Goal: Information Seeking & Learning: Learn about a topic

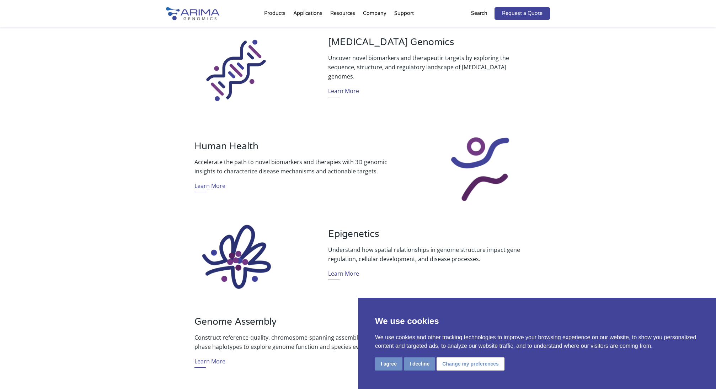
scroll to position [366, 0]
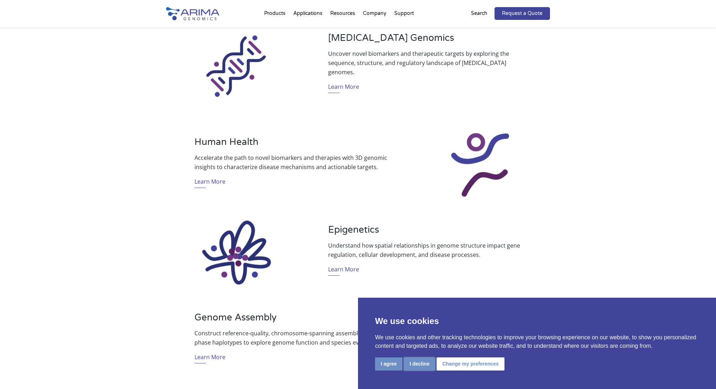
click at [426, 364] on button "I decline" at bounding box center [419, 364] width 31 height 13
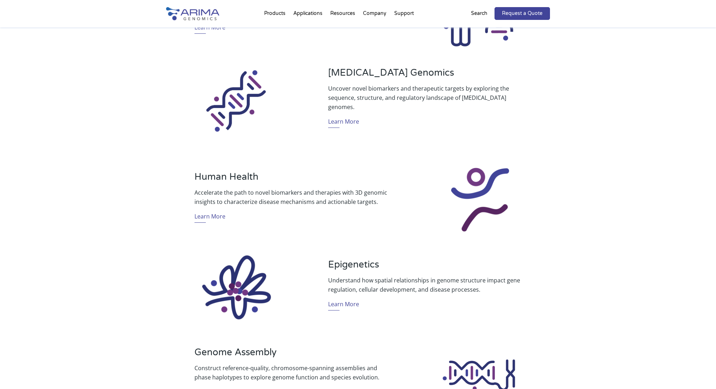
scroll to position [0, 0]
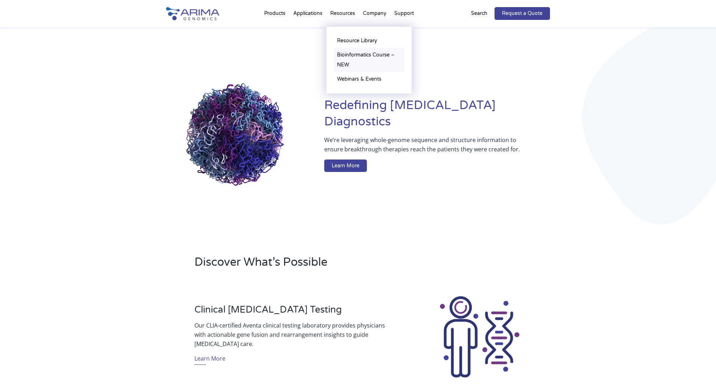
click at [359, 51] on link "Bioinformatics Course – NEW" at bounding box center [369, 60] width 71 height 24
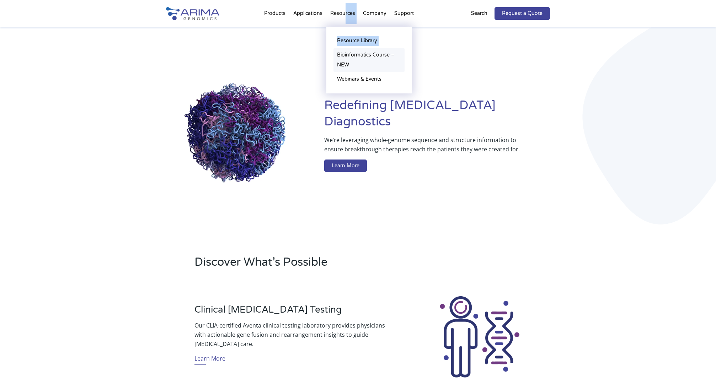
drag, startPoint x: 346, startPoint y: 11, endPoint x: 348, endPoint y: 49, distance: 38.5
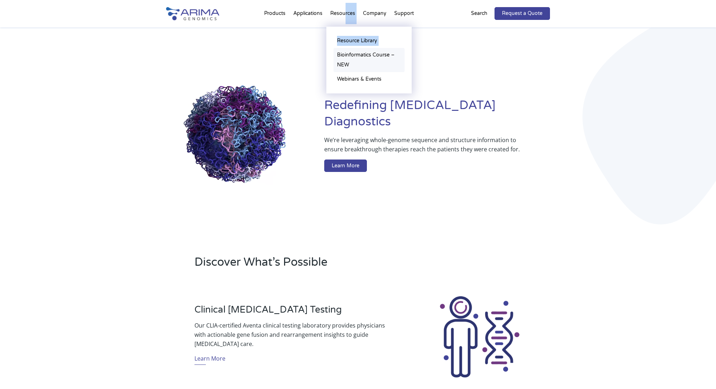
click at [348, 27] on li "Resources Resource Library Documentation Publications Literature Videos Blog Bi…" at bounding box center [342, 15] width 33 height 24
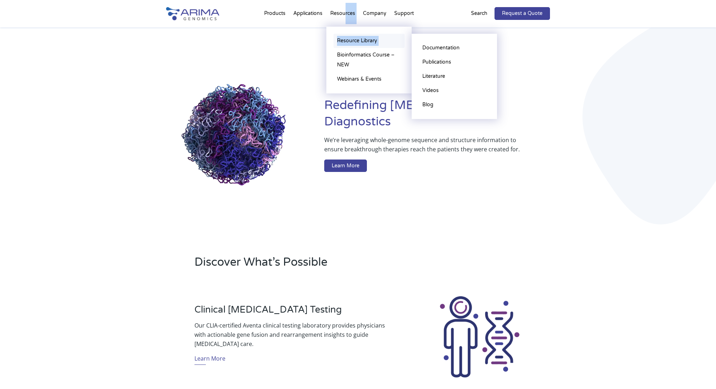
click at [350, 41] on link "Resource Library" at bounding box center [369, 41] width 71 height 14
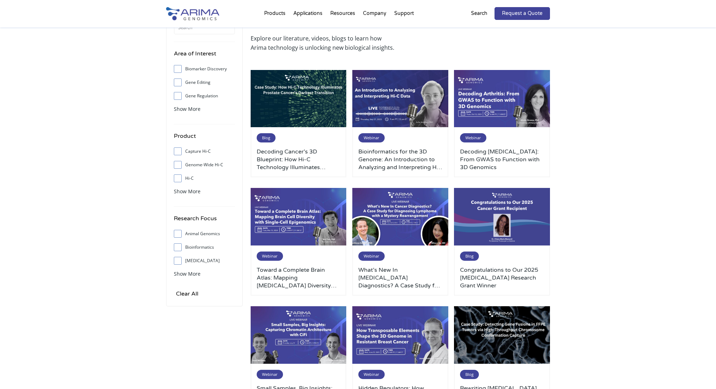
scroll to position [51, 0]
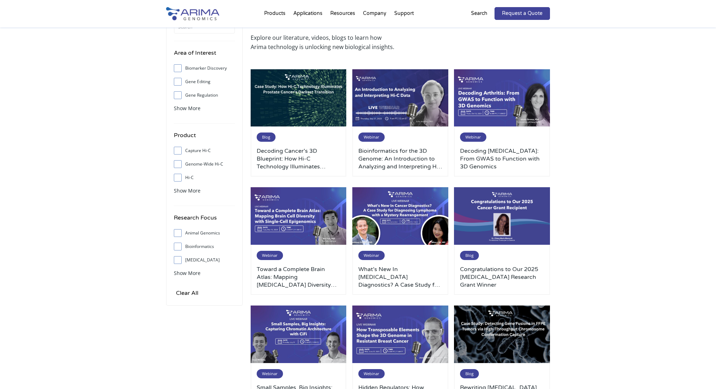
click at [180, 174] on span at bounding box center [179, 178] width 11 height 8
click at [180, 175] on input "Hi-C" at bounding box center [177, 177] width 5 height 5
checkbox input "true"
click at [396, 107] on img at bounding box center [400, 98] width 96 height 58
